Goal: Task Accomplishment & Management: Complete application form

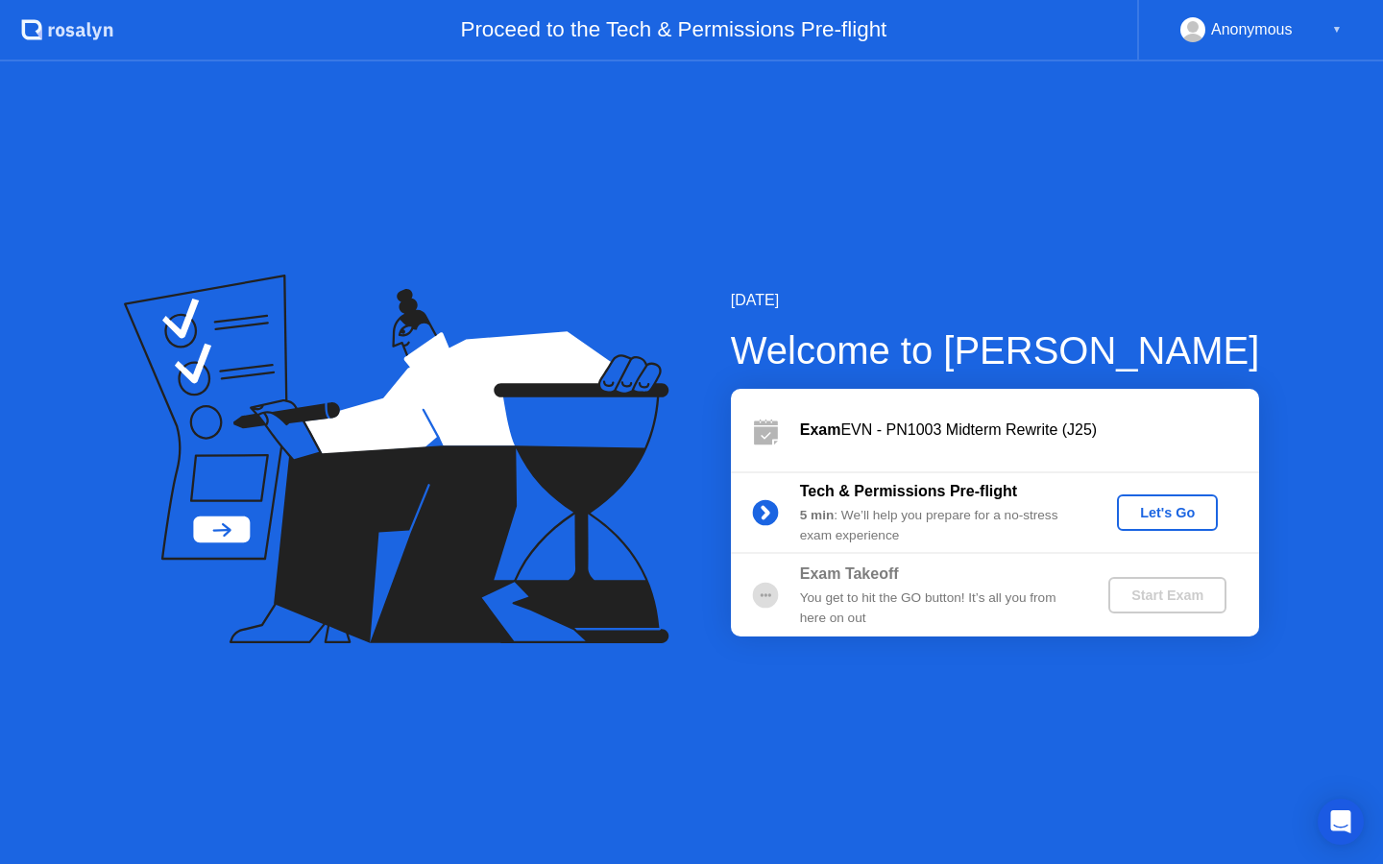
click at [1181, 521] on div "Let's Go" at bounding box center [1167, 512] width 85 height 15
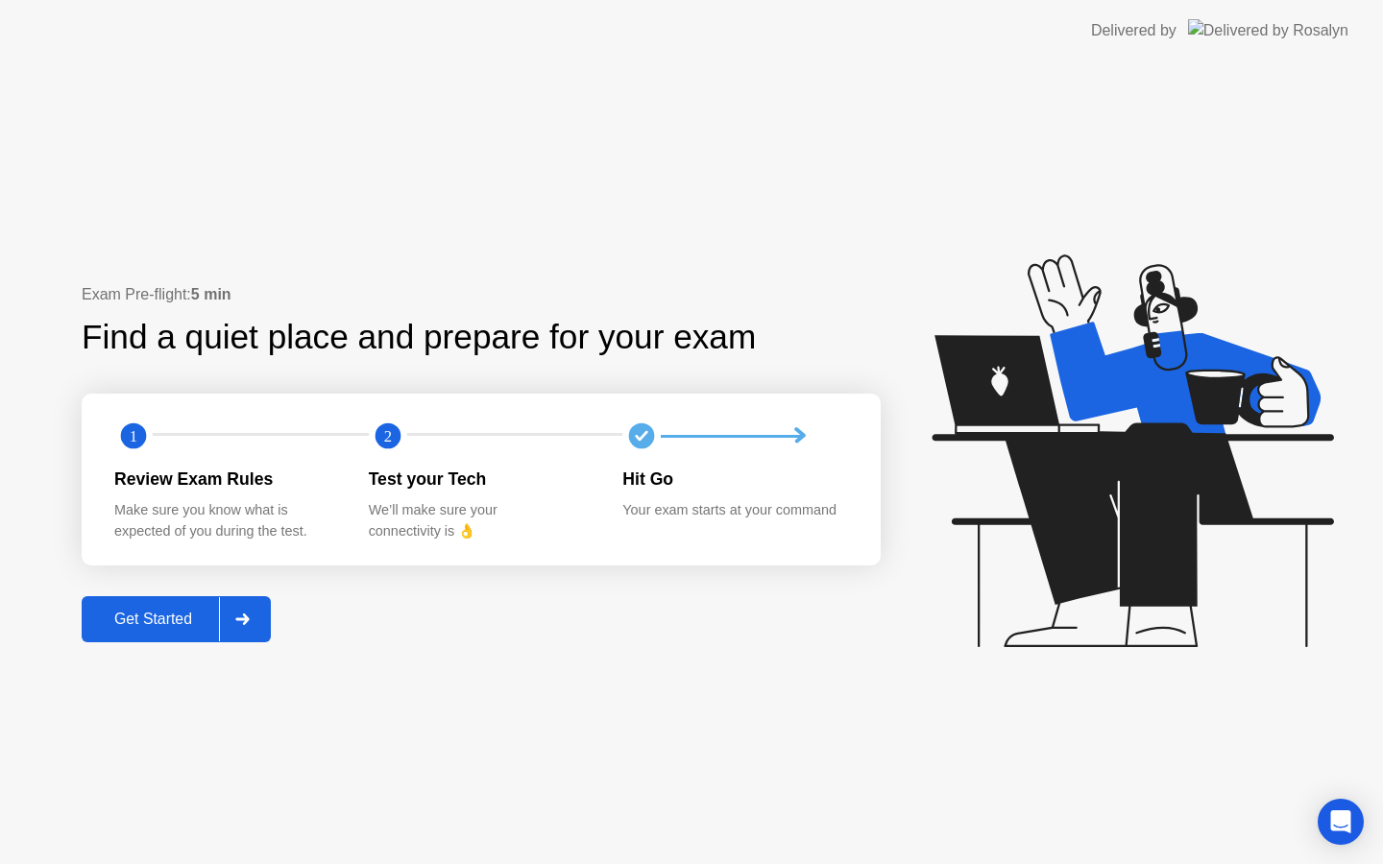
click at [219, 628] on div "Get Started" at bounding box center [153, 619] width 132 height 17
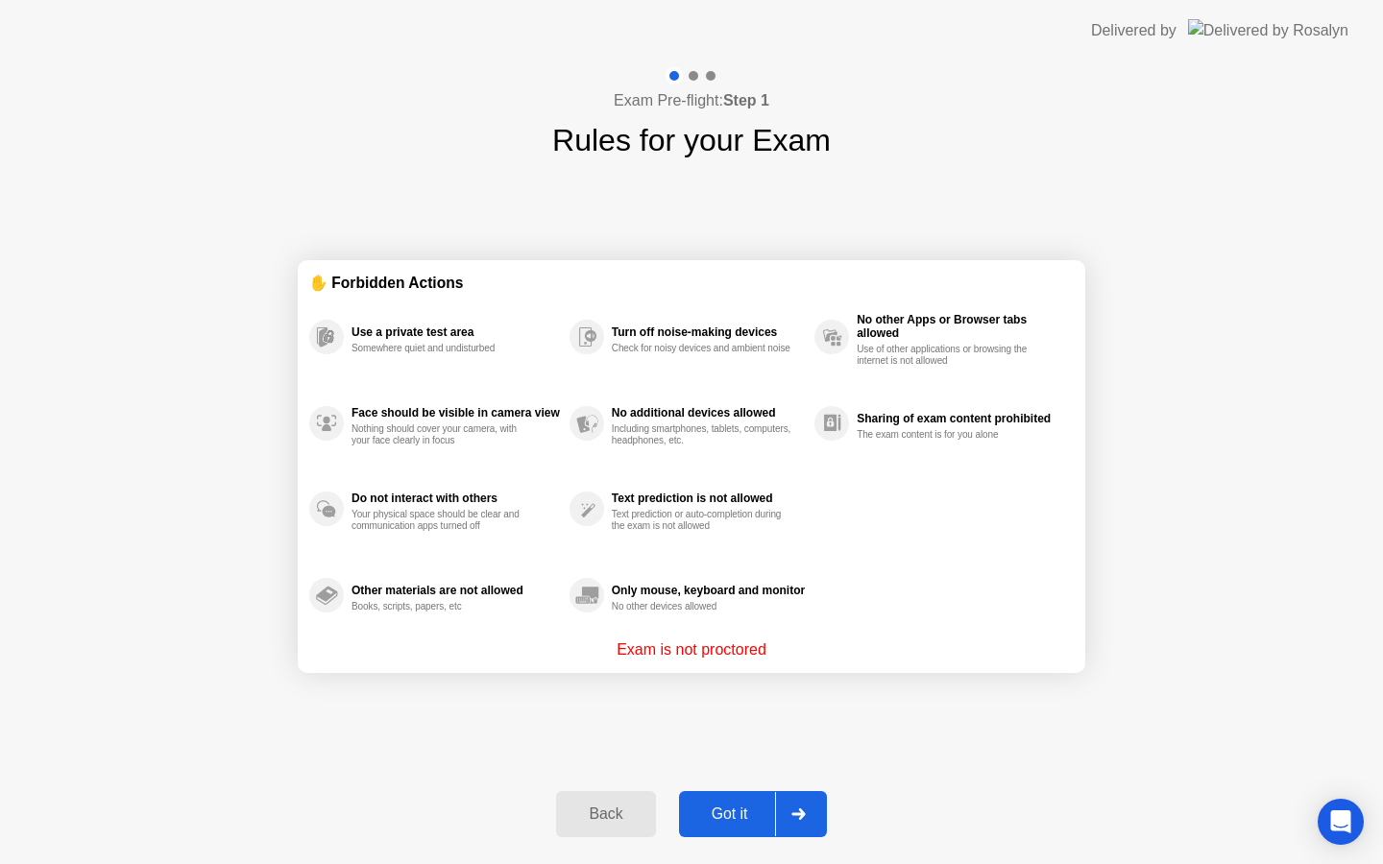
click at [727, 812] on div "Got it" at bounding box center [730, 814] width 90 height 17
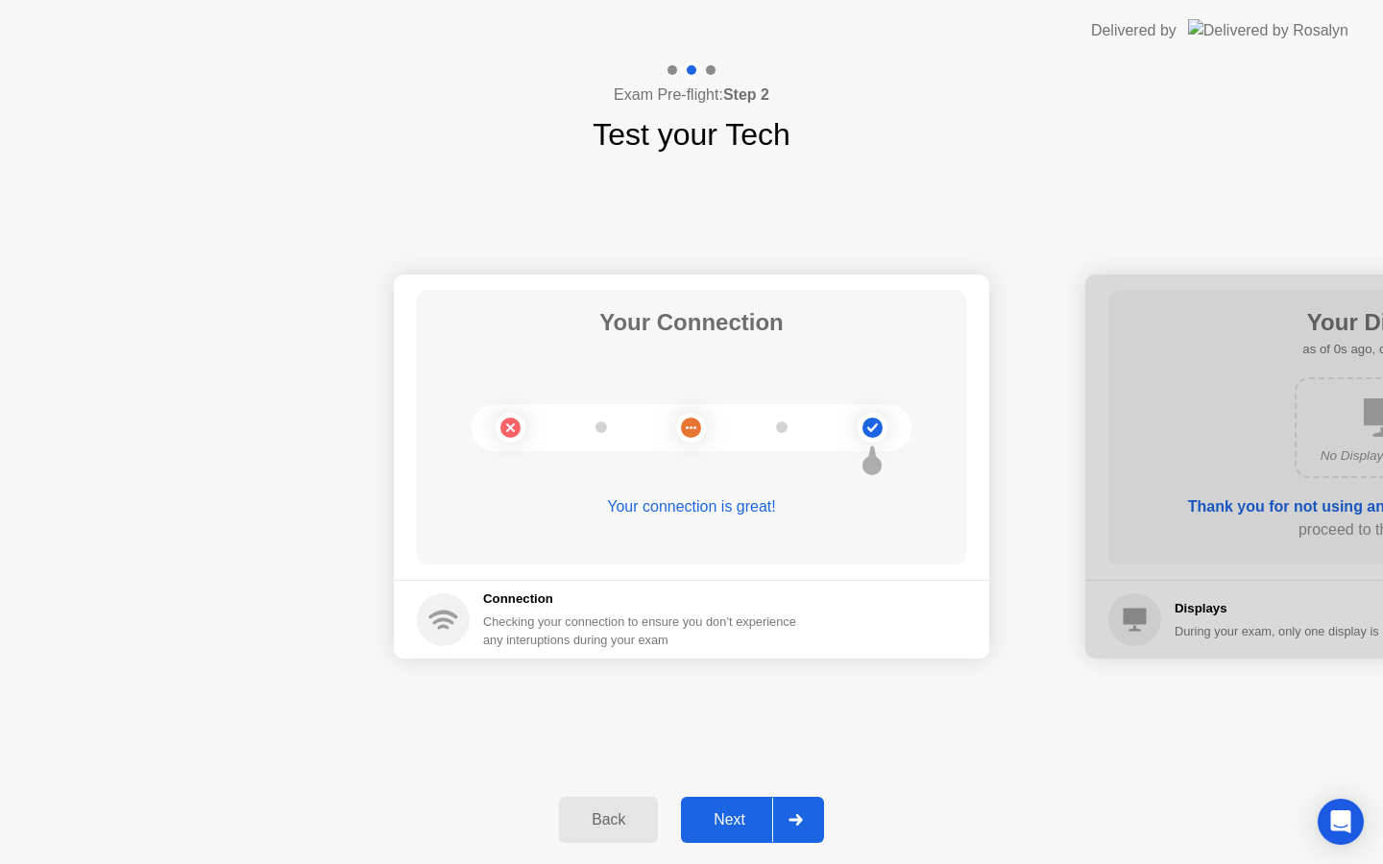
click at [742, 829] on div "Next" at bounding box center [729, 819] width 85 height 17
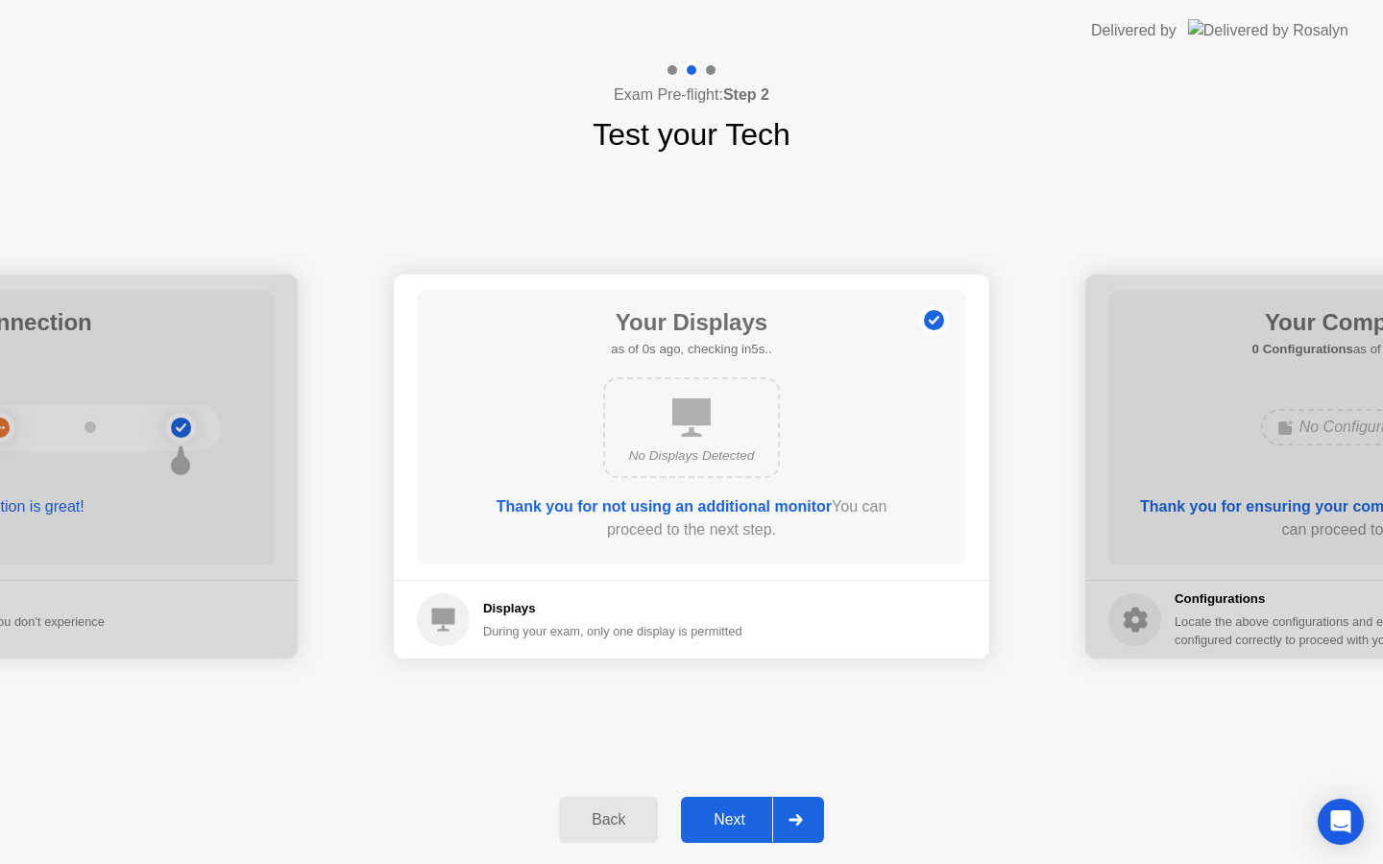
click at [741, 829] on div "Next" at bounding box center [729, 819] width 85 height 17
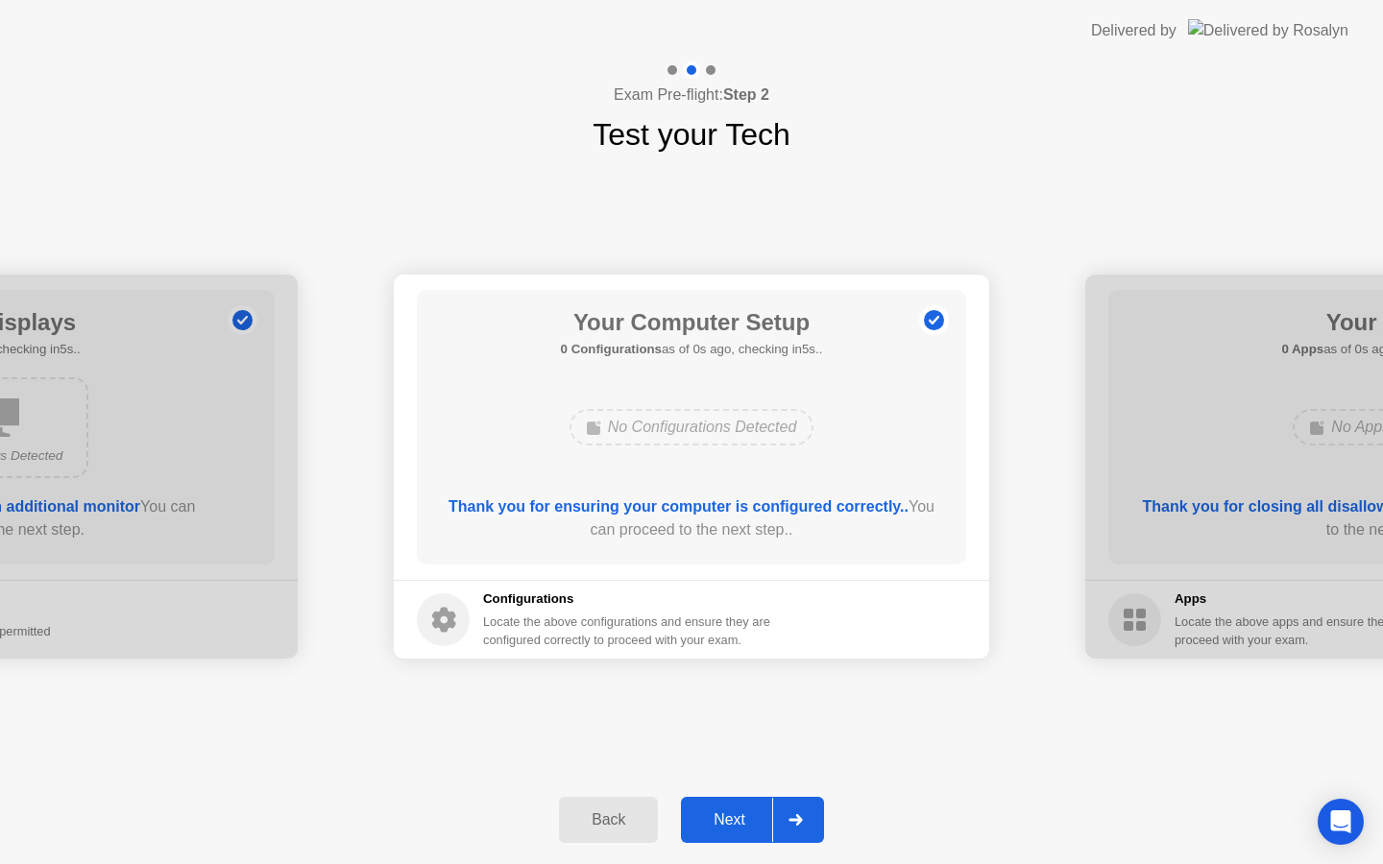
click at [741, 829] on div "Next" at bounding box center [729, 819] width 85 height 17
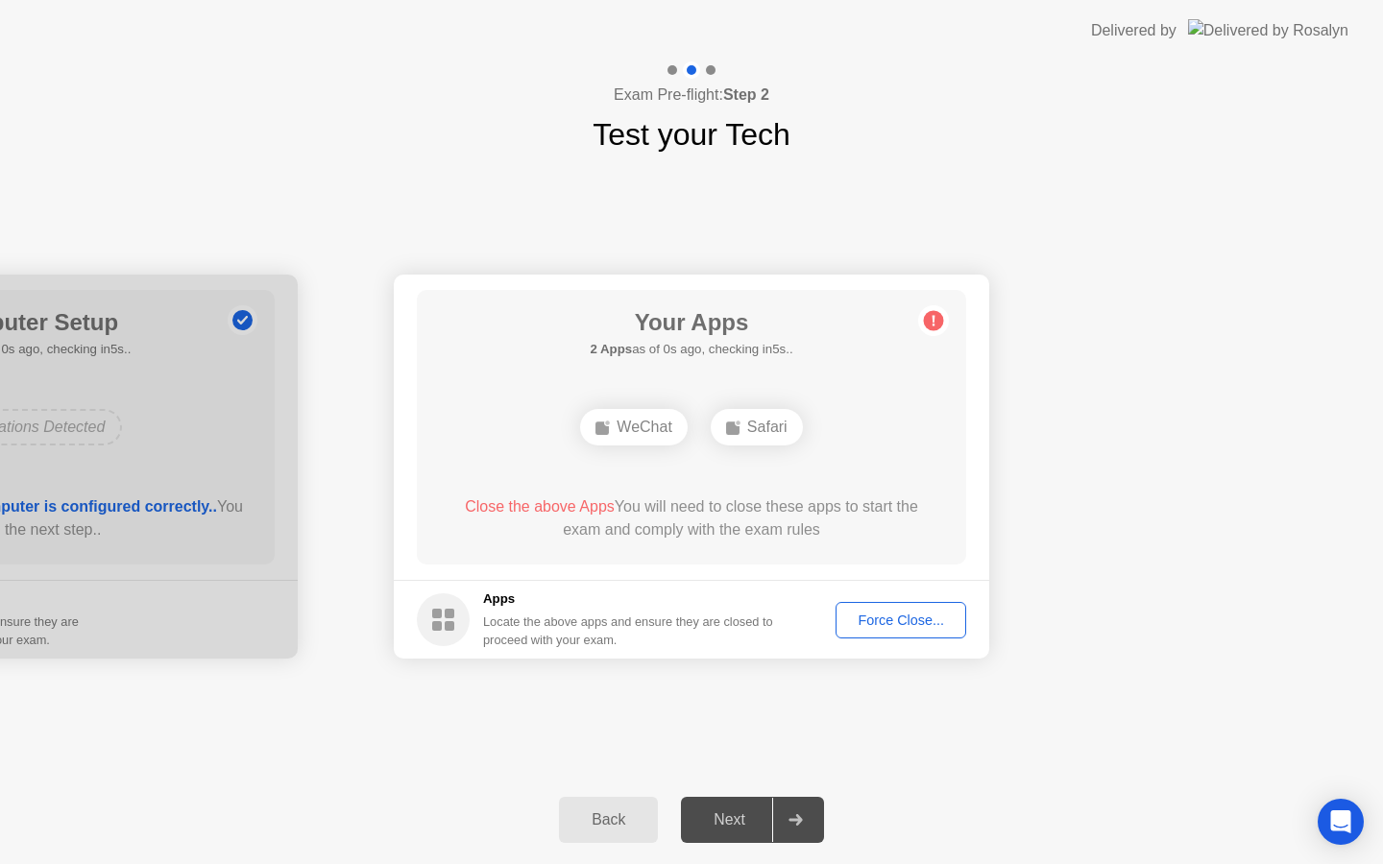
click at [741, 829] on div "Next" at bounding box center [729, 819] width 85 height 17
click at [872, 620] on div "Force Close..." at bounding box center [900, 620] width 117 height 15
click at [889, 627] on div "Force Close..." at bounding box center [900, 620] width 117 height 15
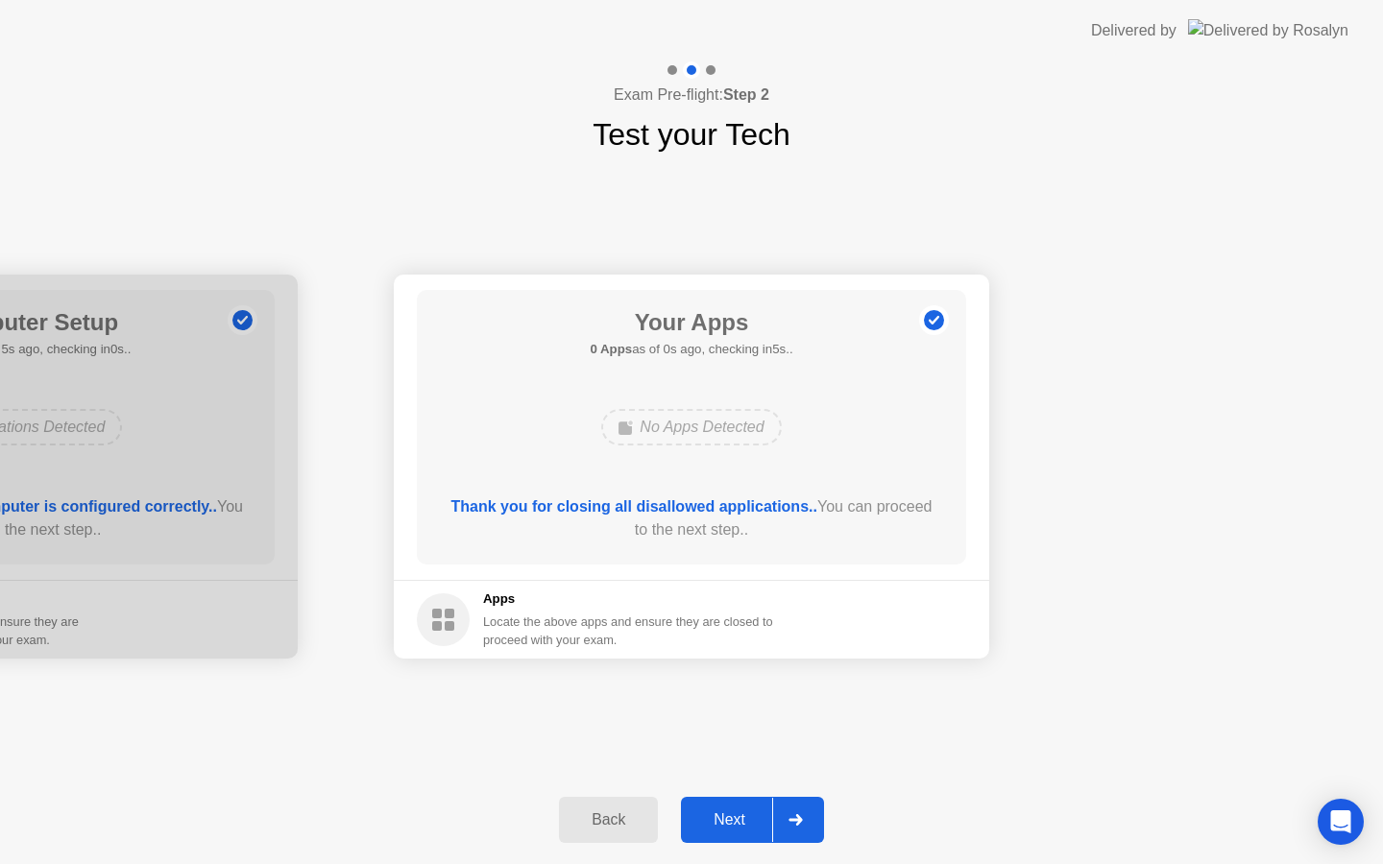
click at [735, 834] on button "Next" at bounding box center [752, 820] width 143 height 46
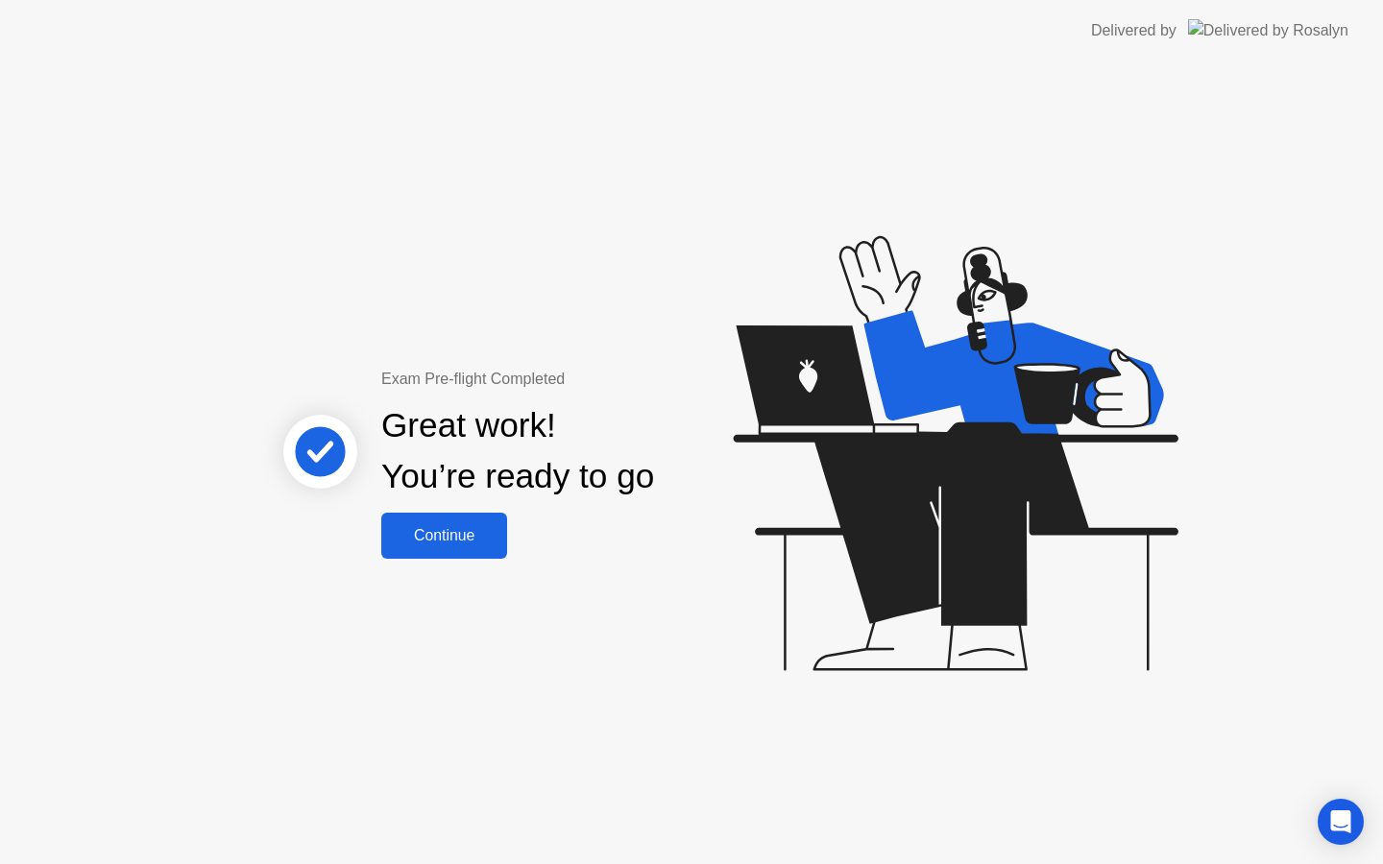
click at [459, 537] on div "Continue" at bounding box center [444, 535] width 114 height 17
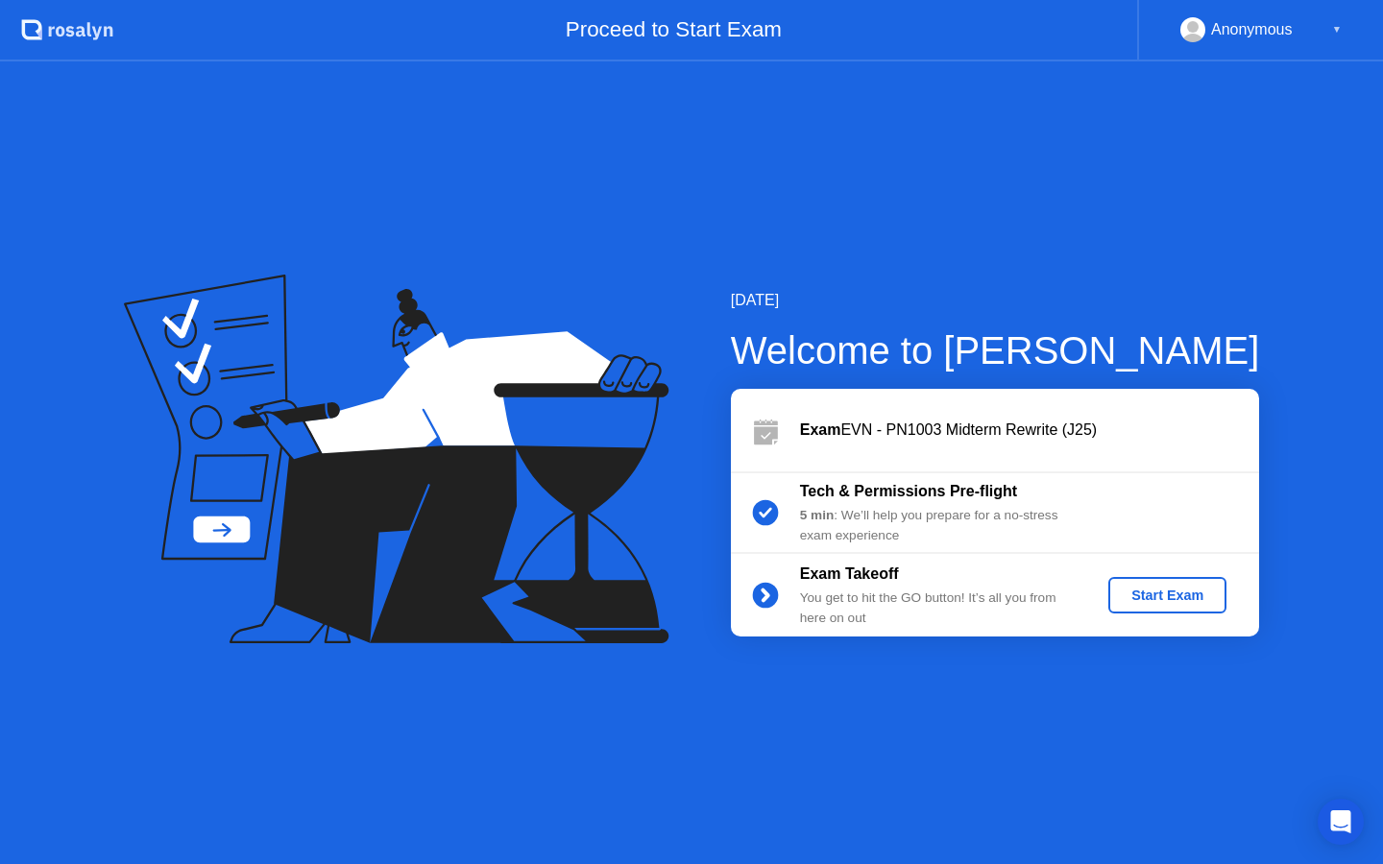
click at [1156, 602] on div "Start Exam" at bounding box center [1167, 595] width 103 height 15
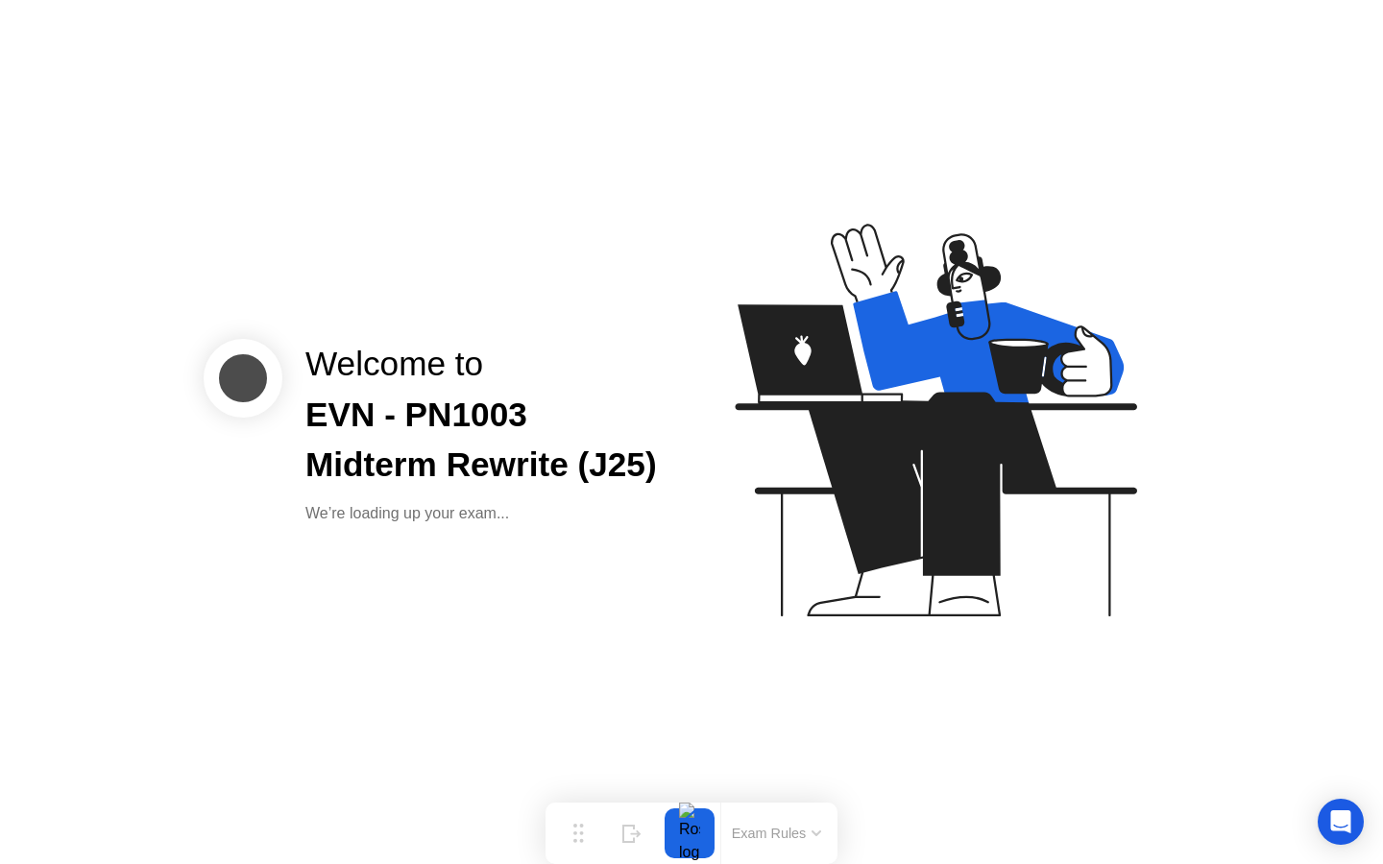
click at [695, 470] on icon at bounding box center [932, 429] width 496 height 492
click at [764, 598] on icon at bounding box center [932, 429] width 496 height 492
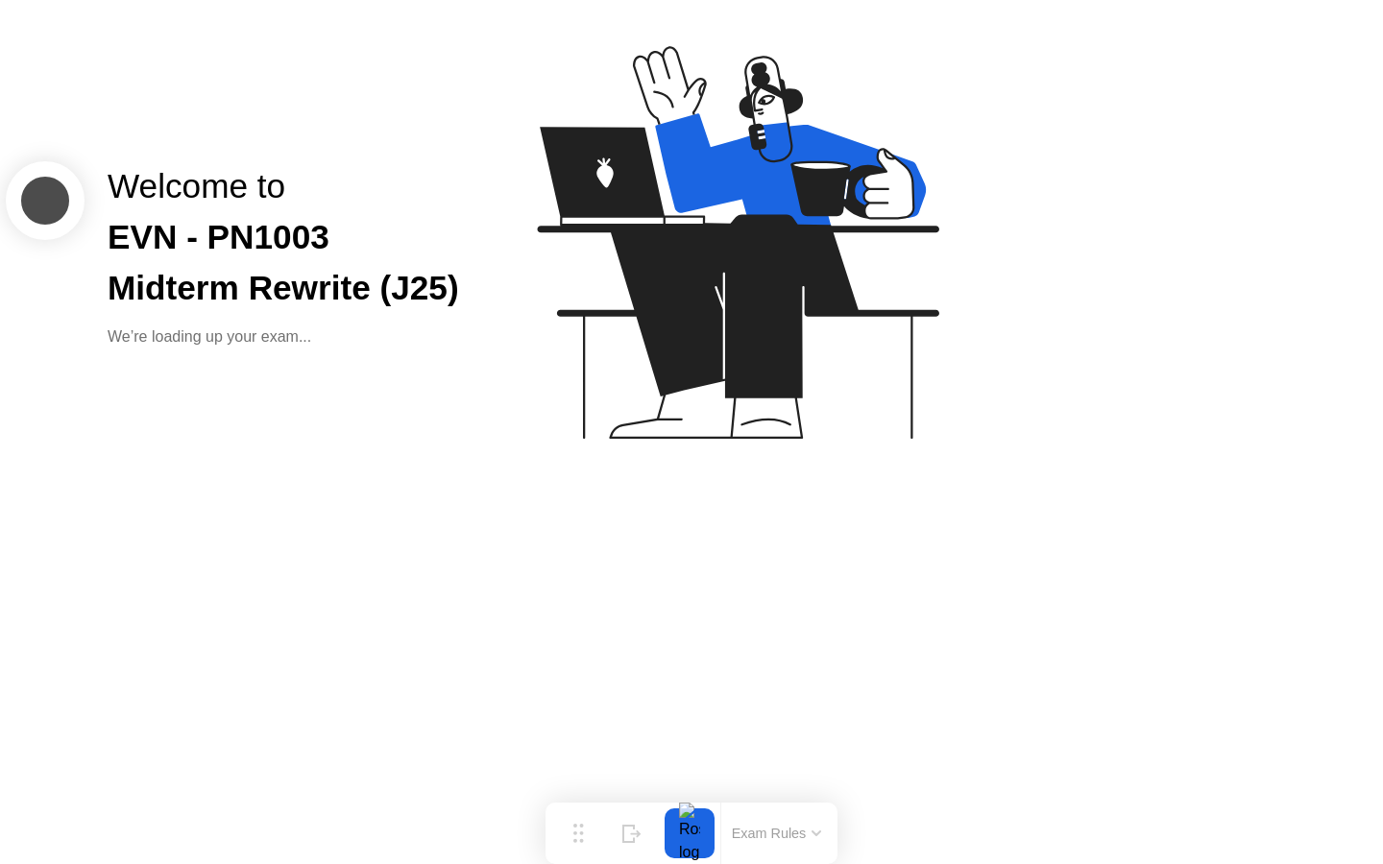
click at [763, 829] on button "Exam Rules" at bounding box center [777, 833] width 102 height 17
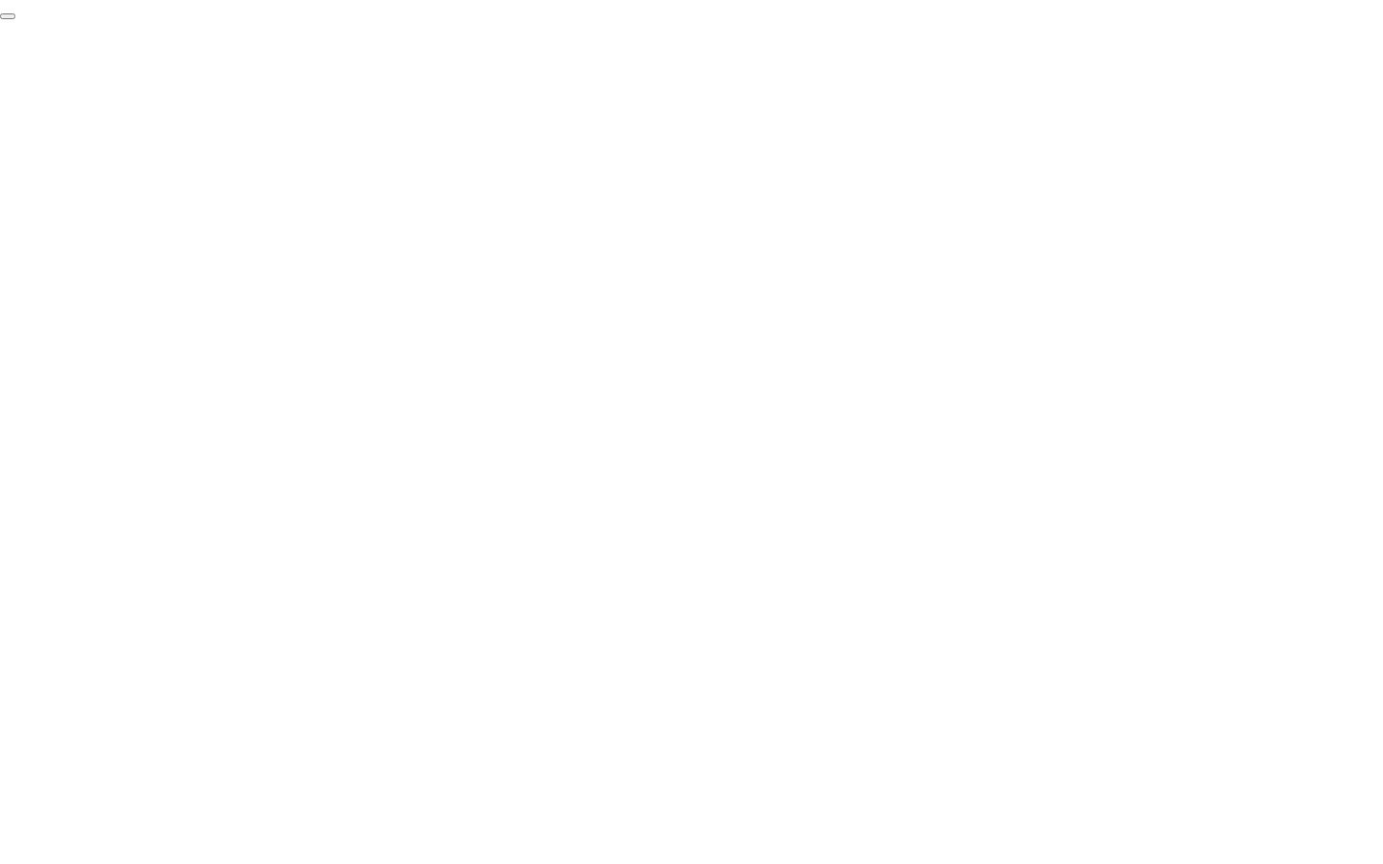
click div "End Proctoring Session"
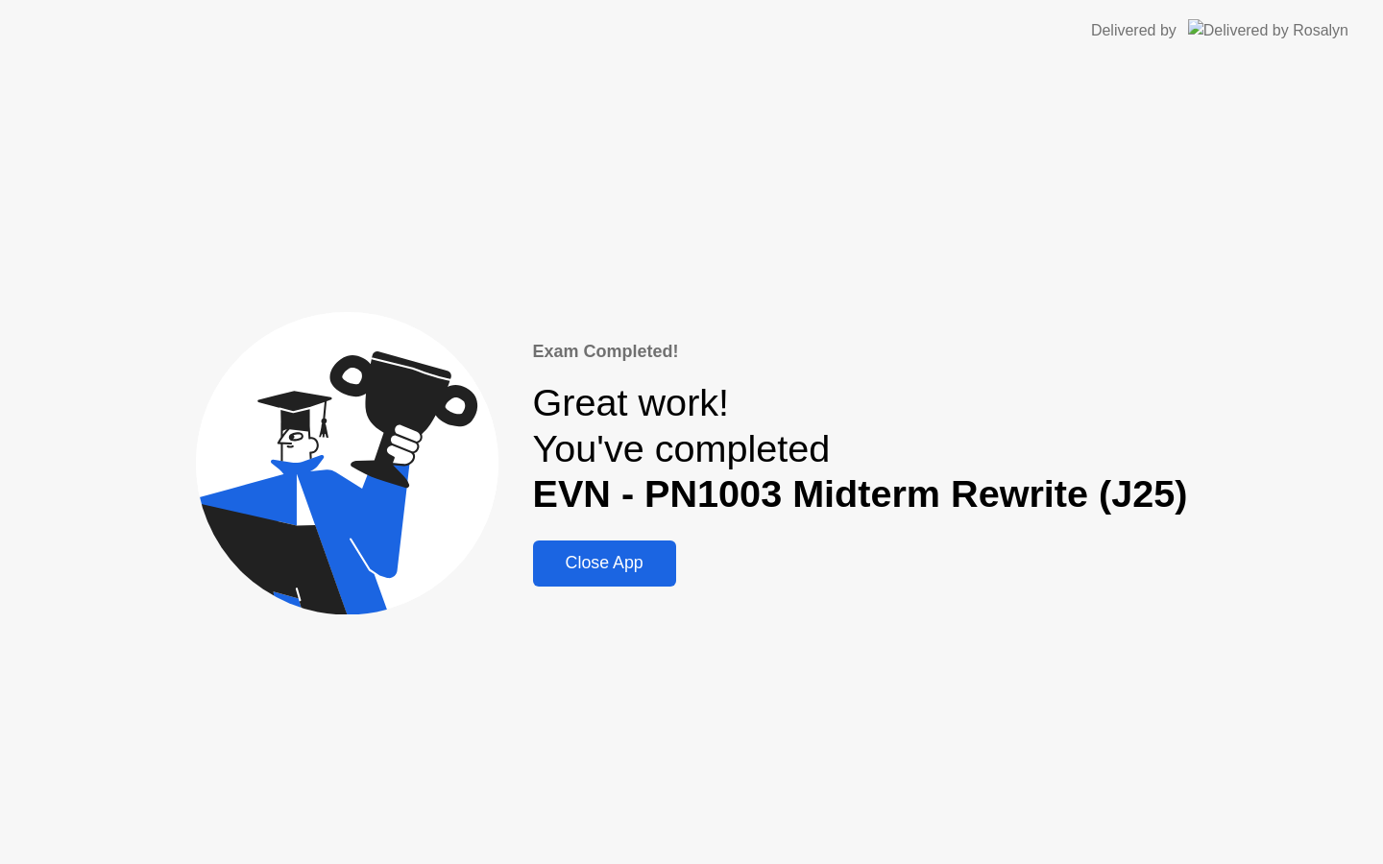
click at [596, 592] on div "Exam Completed! Great work! You've completed EVN - PN1003 Midterm Rewrite (J25)…" at bounding box center [691, 462] width 1383 height 803
click at [596, 562] on div "Close App" at bounding box center [605, 563] width 132 height 20
